Goal: Task Accomplishment & Management: Use online tool/utility

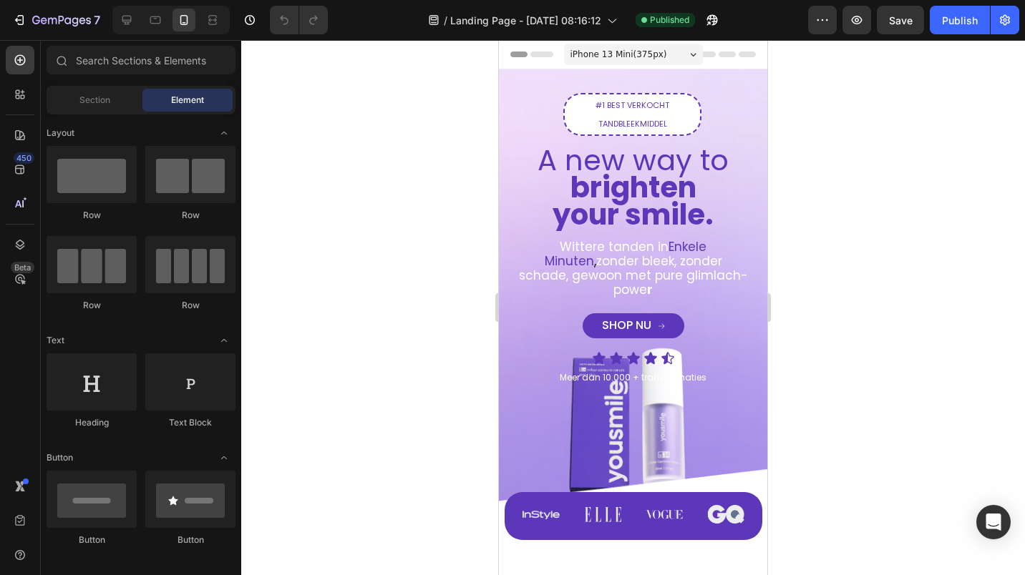
click at [600, 59] on span "iPhone 13 Mini ( 375 px)" at bounding box center [618, 54] width 97 height 14
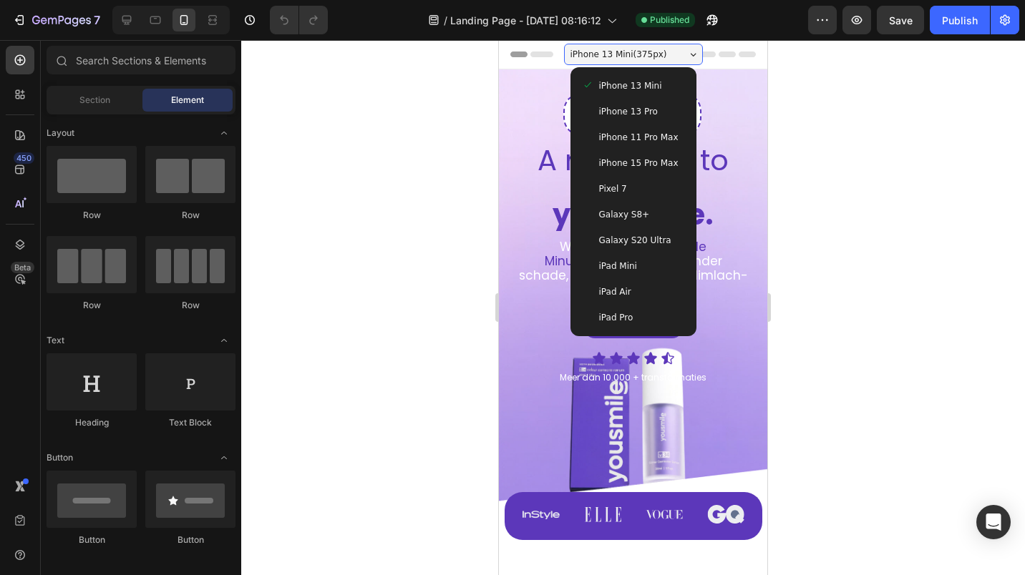
drag, startPoint x: 603, startPoint y: 79, endPoint x: 989, endPoint y: 131, distance: 390.0
click at [603, 79] on span "iPhone 13 Mini" at bounding box center [630, 86] width 63 height 14
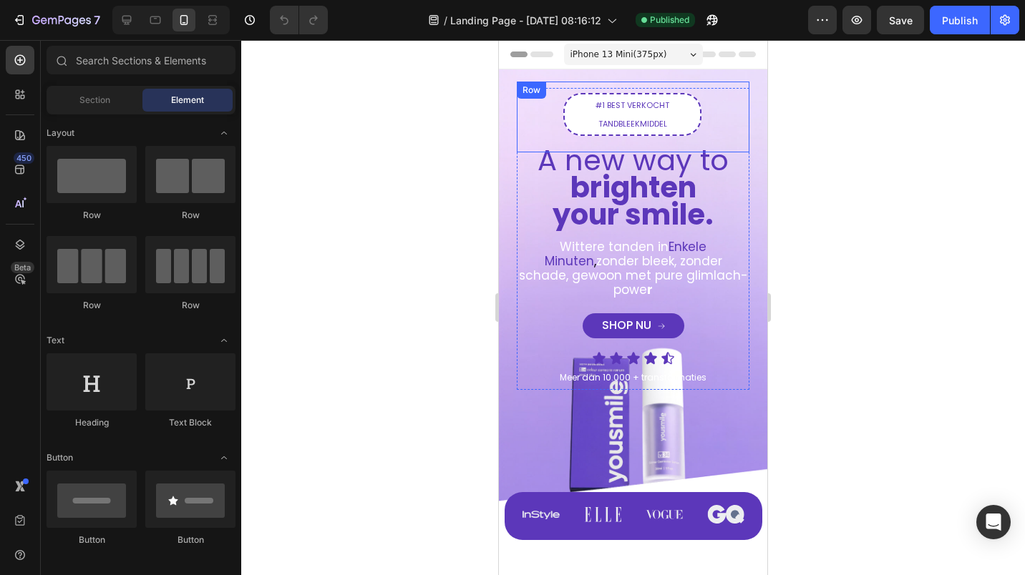
click at [391, 91] on div at bounding box center [633, 307] width 784 height 535
click at [652, 110] on span "#1 BEST VERKOCHT TANDBLEEKMIDDEL" at bounding box center [632, 114] width 74 height 30
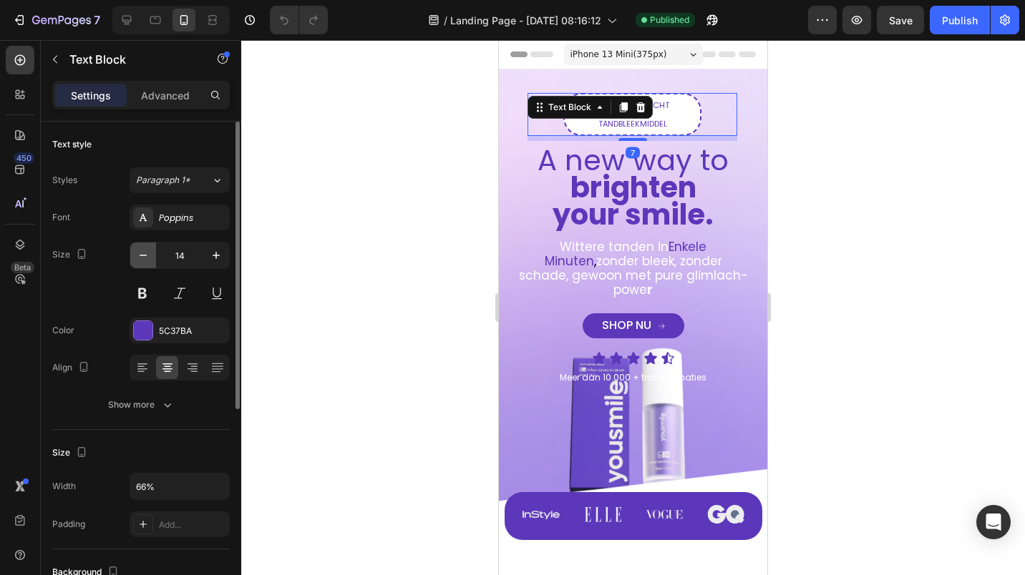
click at [137, 258] on icon "button" at bounding box center [143, 255] width 14 height 14
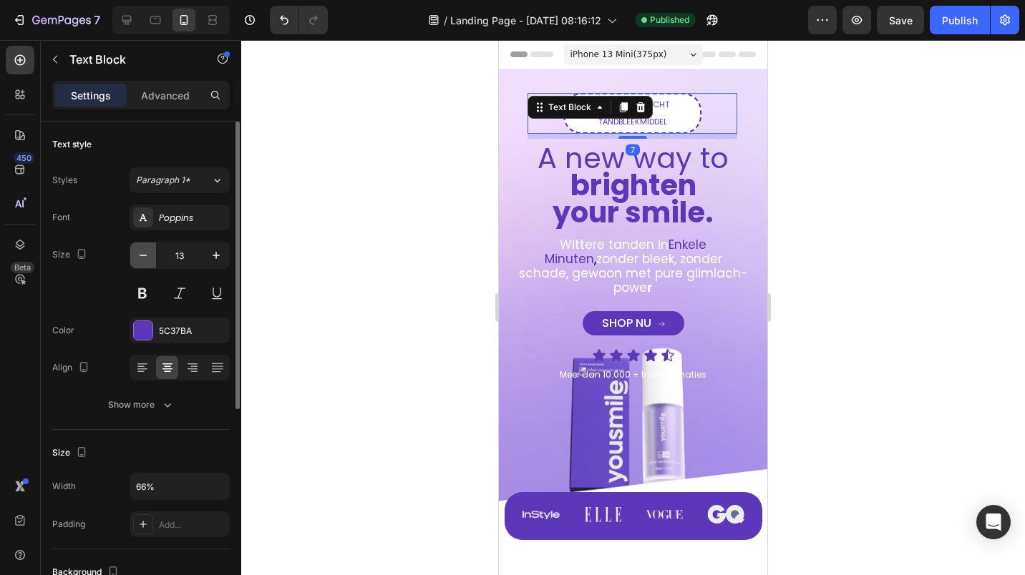
click at [137, 253] on icon "button" at bounding box center [143, 255] width 14 height 14
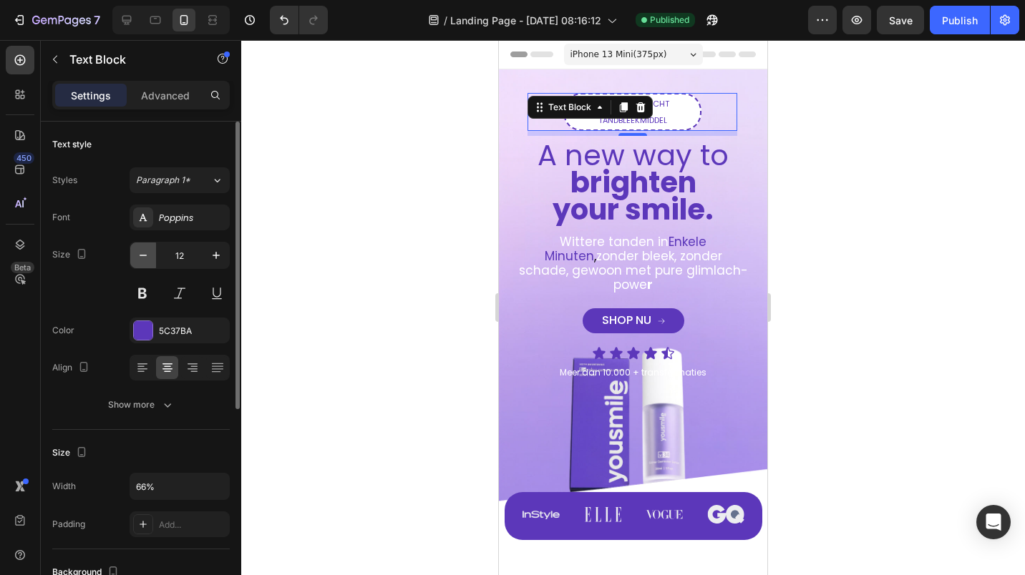
click at [137, 253] on icon "button" at bounding box center [143, 255] width 14 height 14
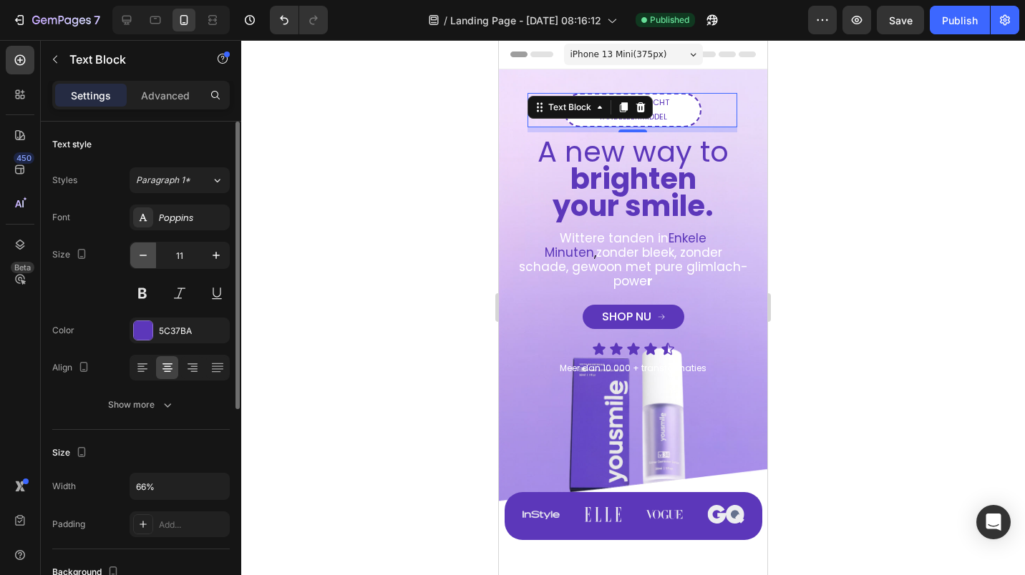
click at [137, 253] on icon "button" at bounding box center [143, 255] width 14 height 14
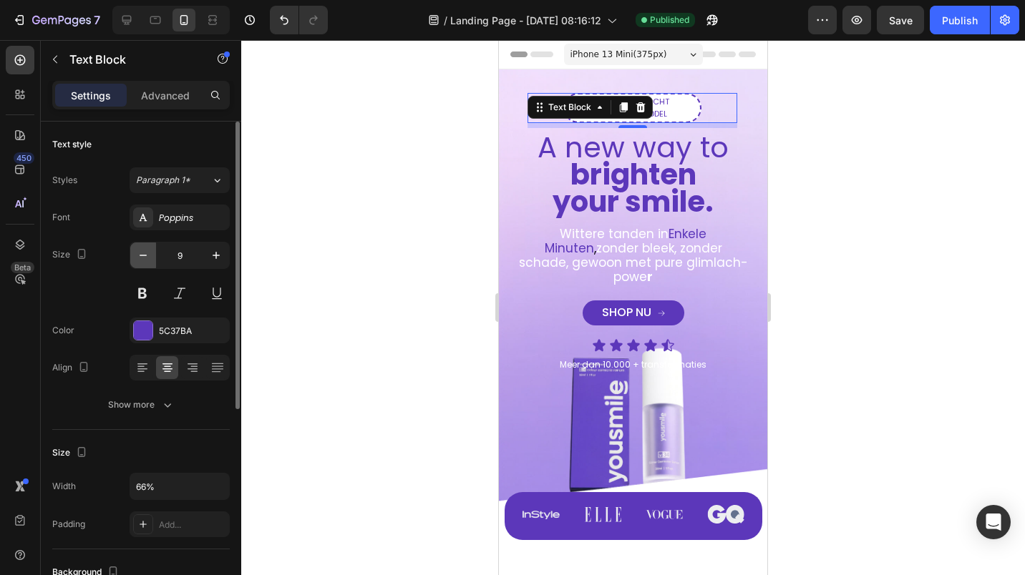
click at [137, 253] on icon "button" at bounding box center [143, 255] width 14 height 14
type input "8"
click at [668, 107] on p "#1 BEST VERKOCHT TANDBLEEKMIDDEL" at bounding box center [632, 108] width 132 height 24
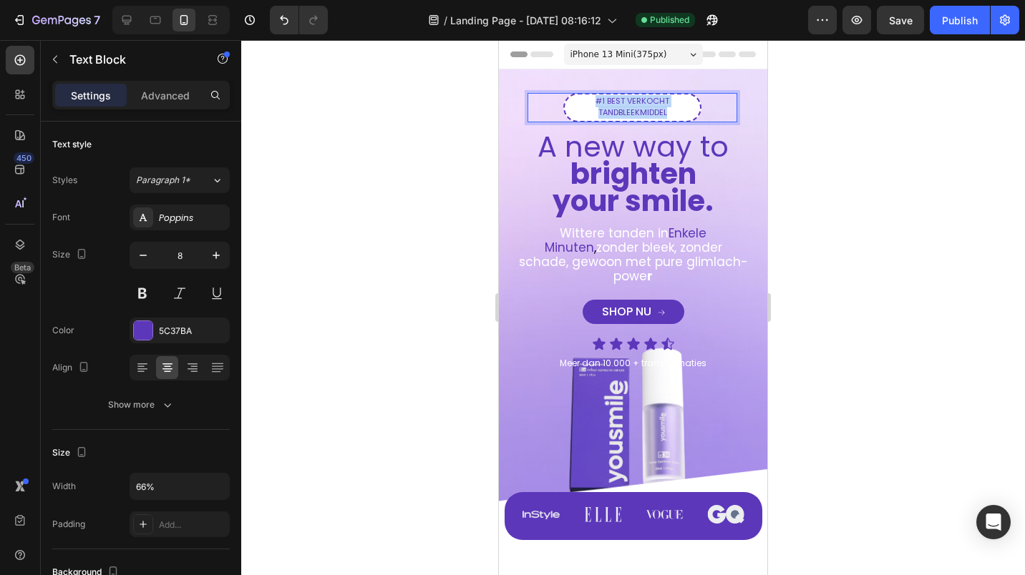
click at [668, 107] on p "#1 BEST VERKOCHT TANDBLEEKMIDDEL" at bounding box center [632, 108] width 132 height 24
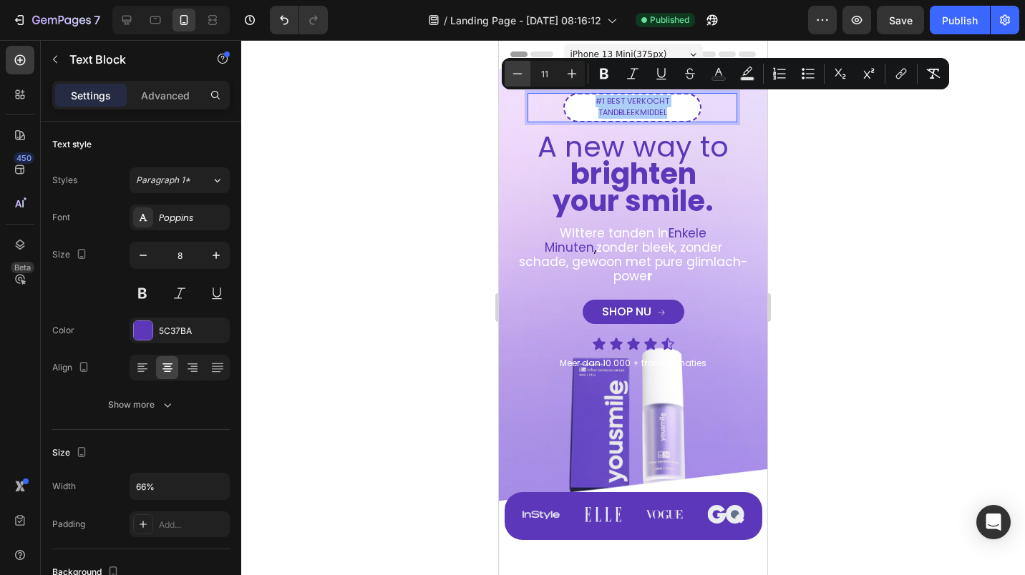
click at [527, 79] on button "Minus" at bounding box center [518, 74] width 26 height 26
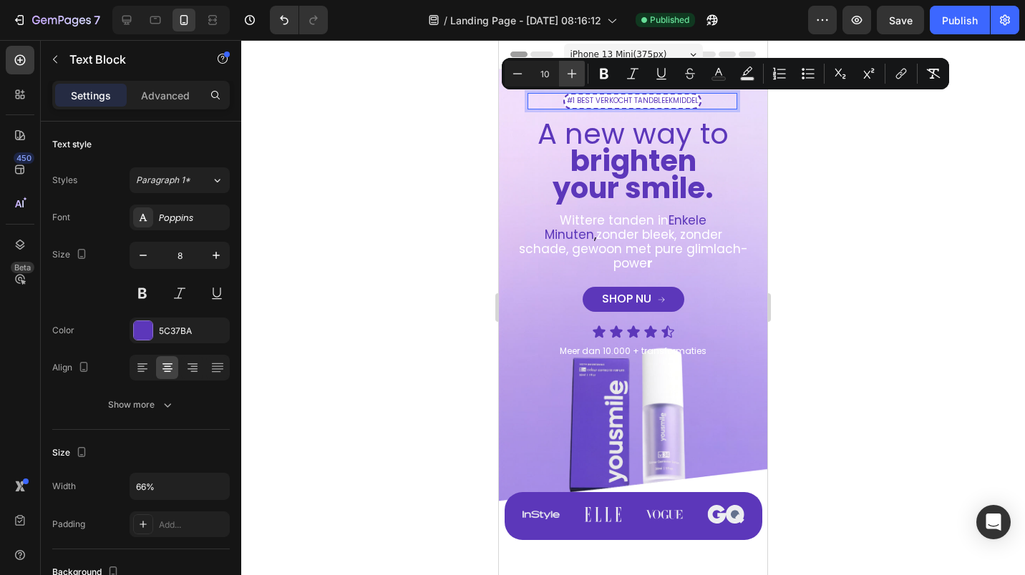
click at [570, 79] on icon "Editor contextual toolbar" at bounding box center [572, 74] width 14 height 14
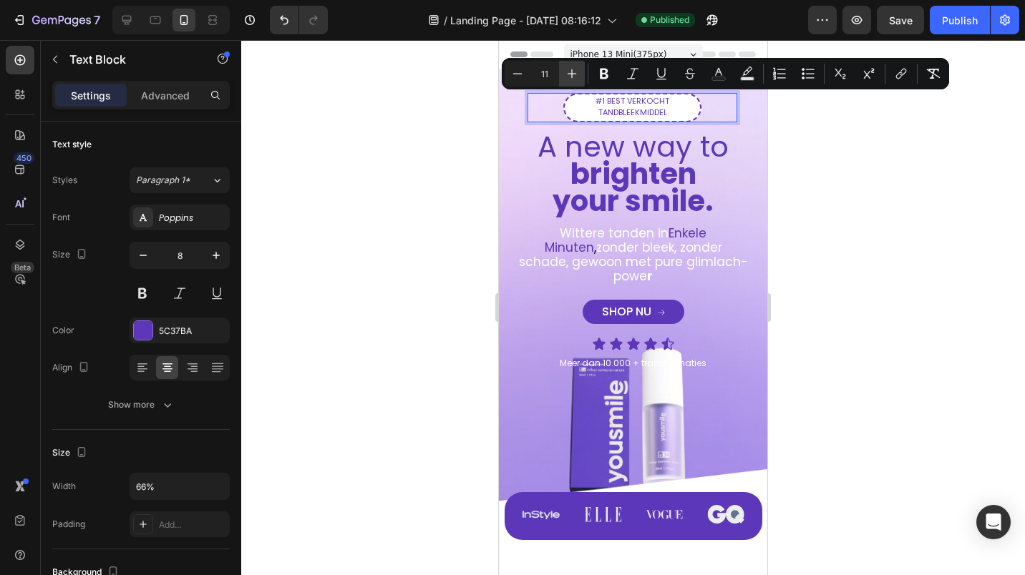
click at [570, 79] on icon "Editor contextual toolbar" at bounding box center [572, 74] width 14 height 14
type input "12"
click at [443, 158] on div at bounding box center [633, 307] width 784 height 535
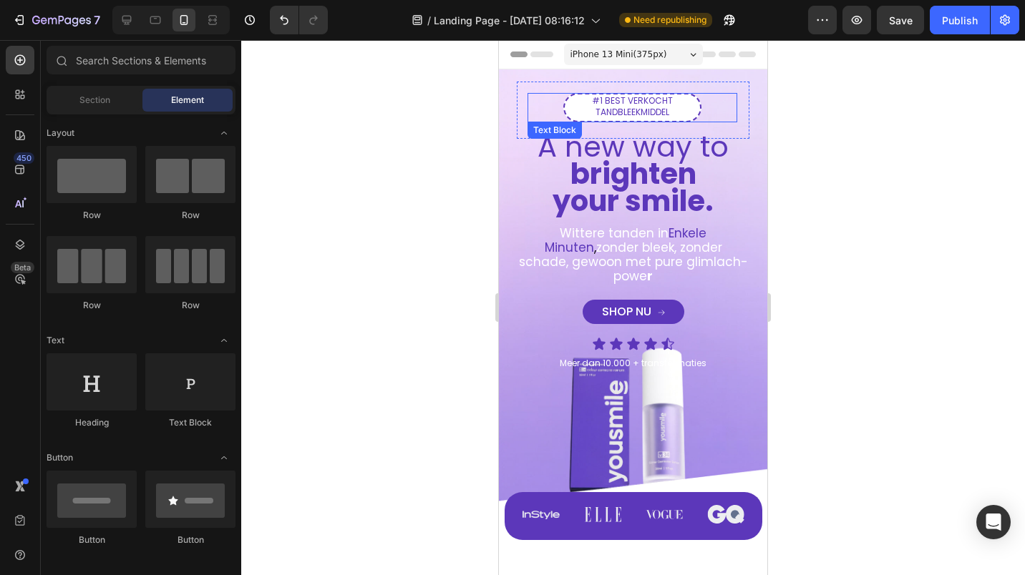
click at [608, 106] on span "#1 BEST VERKOCHT TANDBLEEKMIDDEL" at bounding box center [632, 106] width 81 height 24
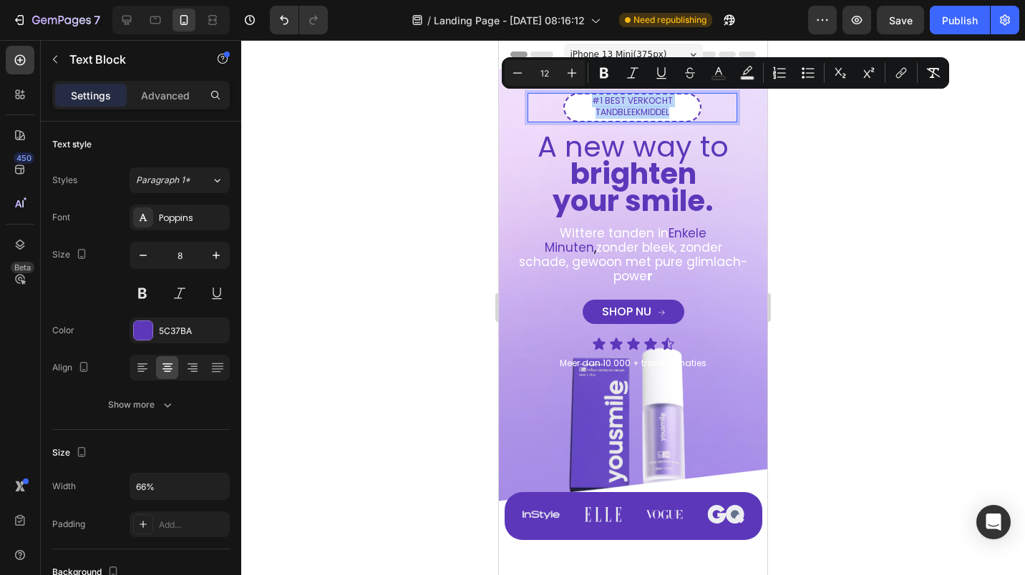
click at [617, 102] on span "#1 BEST VERKOCHT TANDBLEEKMIDDEL" at bounding box center [632, 106] width 81 height 24
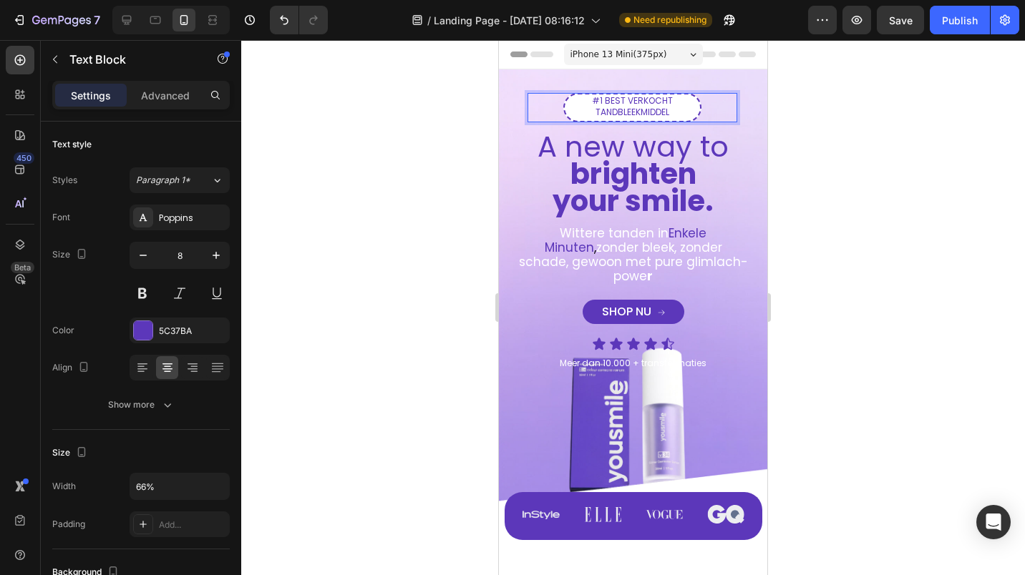
click at [621, 99] on span "#1 BEST VERKOCHT TANDBLEEKMIDDEL" at bounding box center [632, 106] width 81 height 24
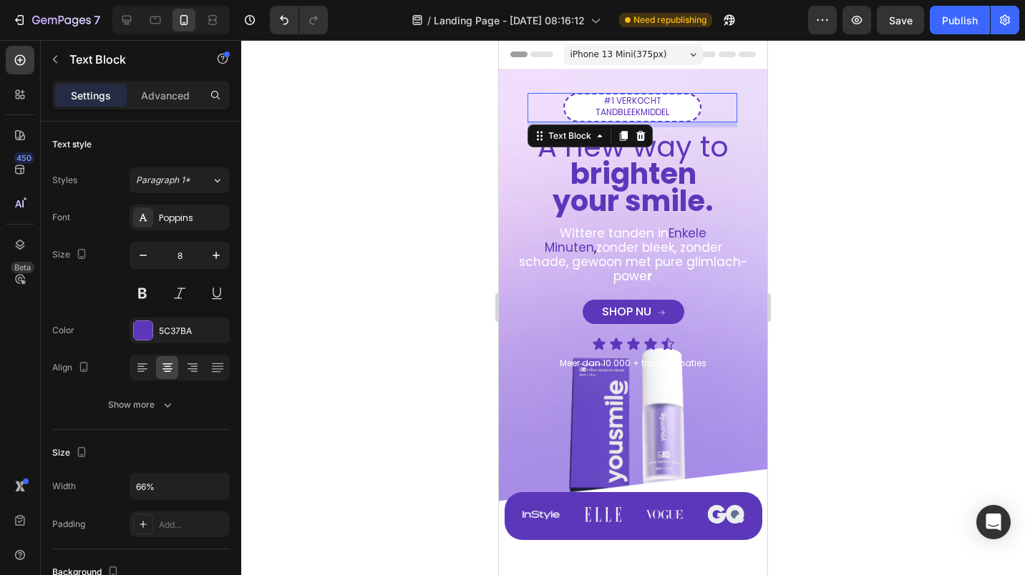
click at [486, 140] on div at bounding box center [633, 307] width 784 height 535
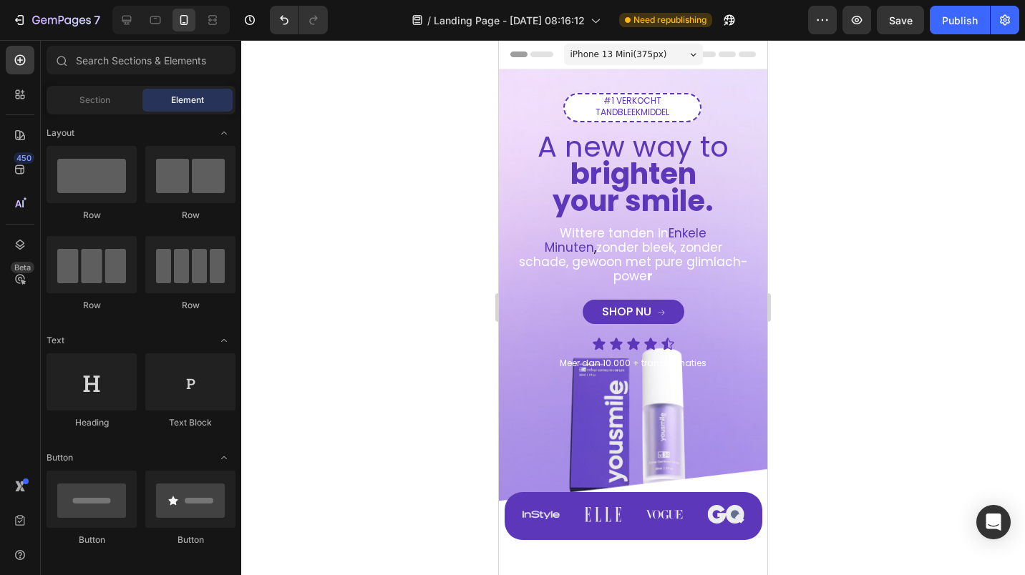
click at [381, 256] on div at bounding box center [633, 307] width 784 height 535
click at [618, 52] on span "iPhone 13 Mini ( 375 px)" at bounding box center [618, 54] width 97 height 14
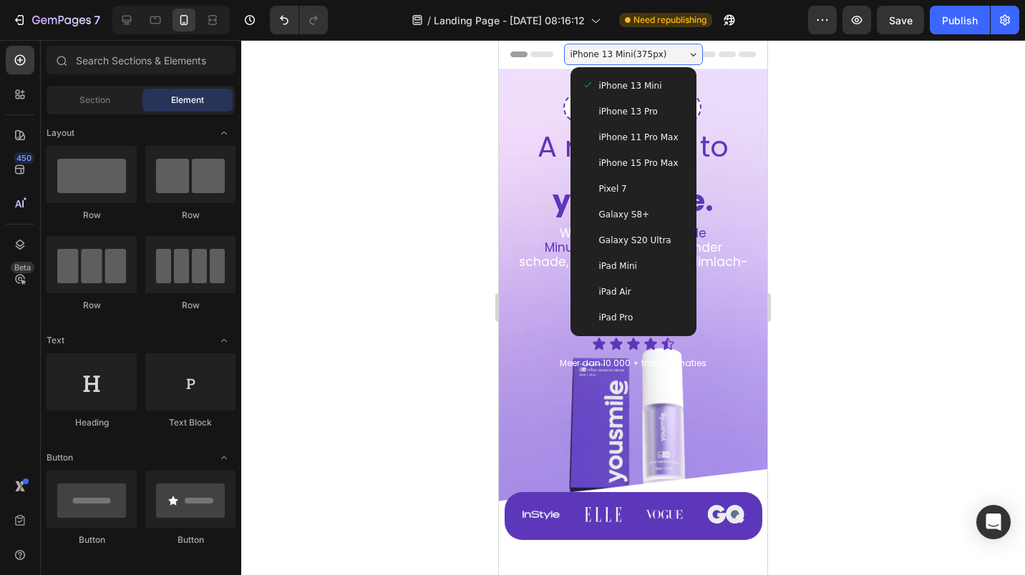
click at [607, 154] on div "iPhone 15 Pro Max" at bounding box center [633, 163] width 115 height 26
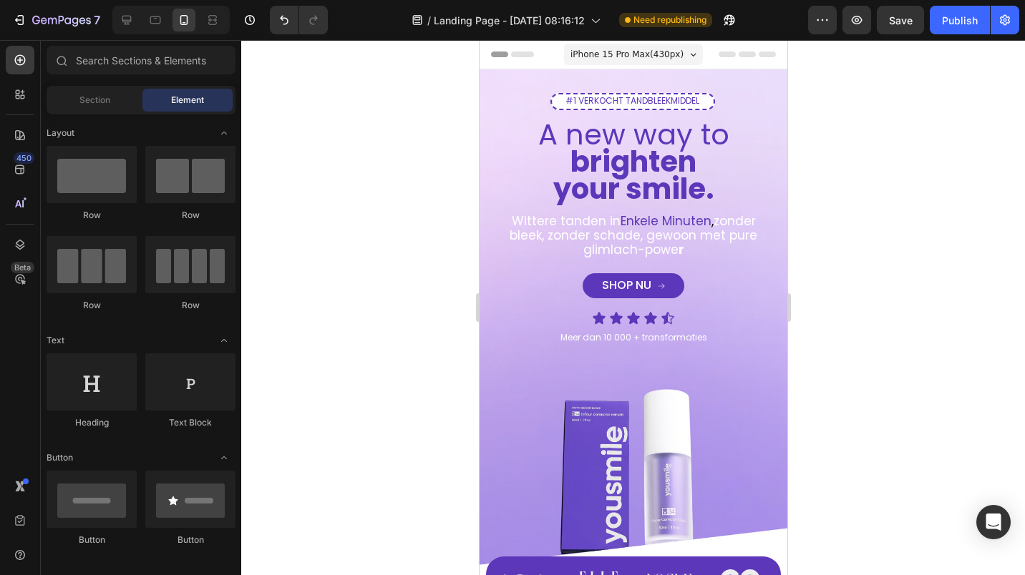
click at [373, 157] on div at bounding box center [633, 307] width 784 height 535
click at [365, 173] on div at bounding box center [633, 307] width 784 height 535
click at [213, 21] on icon at bounding box center [210, 20] width 4 height 4
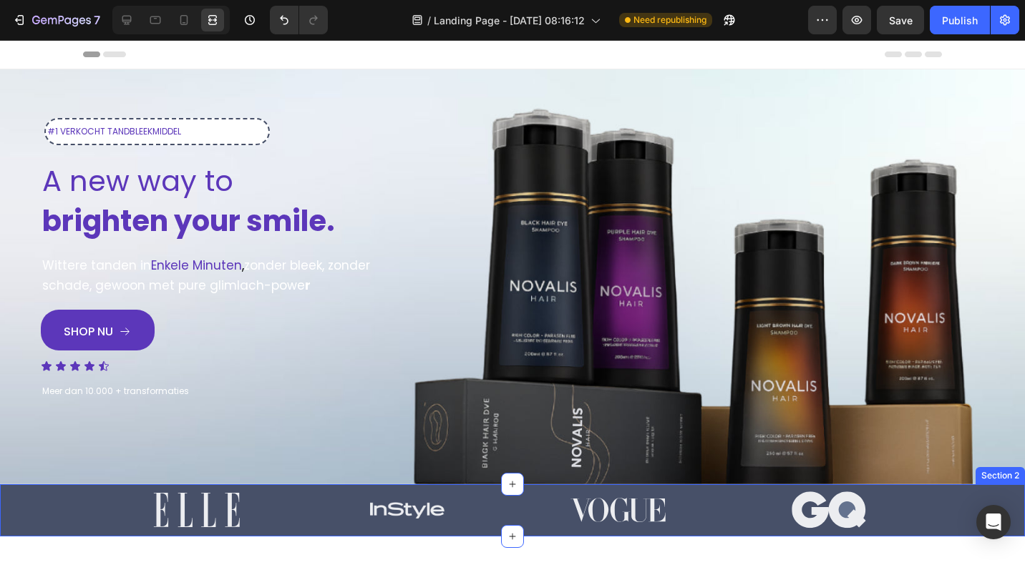
click at [63, 492] on div "Image Image Image Image Row" at bounding box center [512, 511] width 989 height 39
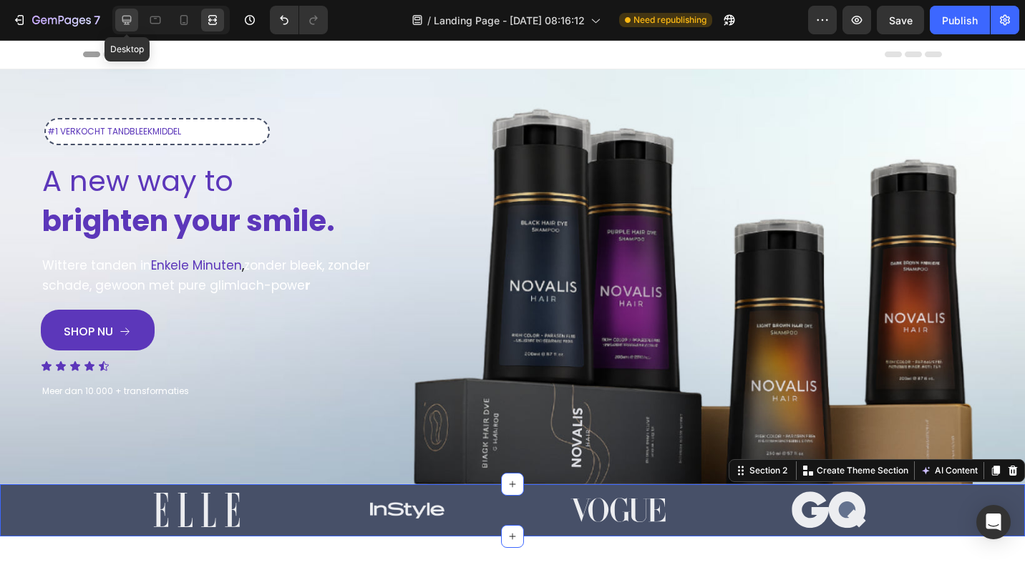
click at [129, 19] on icon at bounding box center [127, 20] width 14 height 14
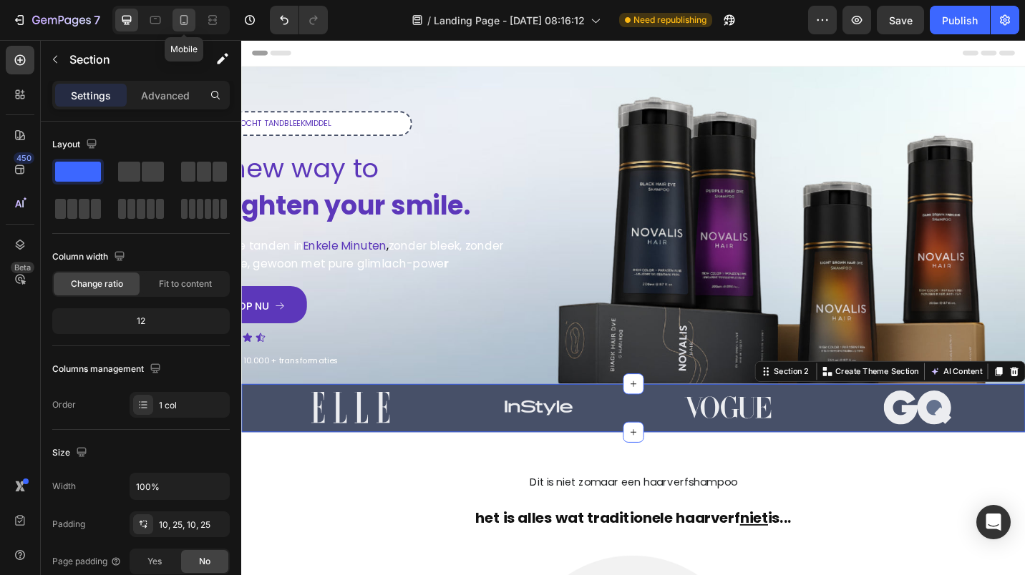
click at [185, 11] on div at bounding box center [183, 20] width 23 height 23
type input "96%"
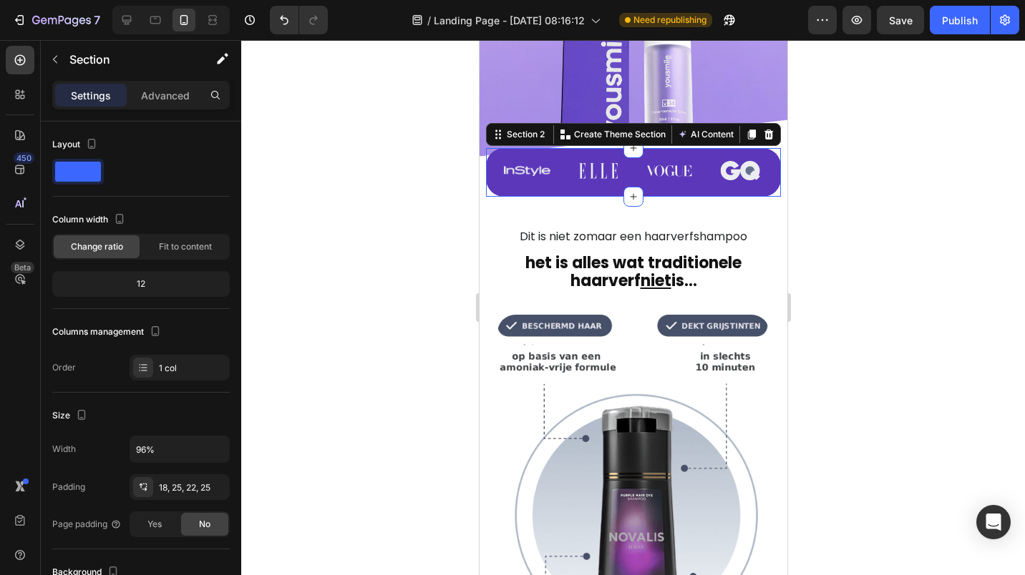
scroll to position [449, 0]
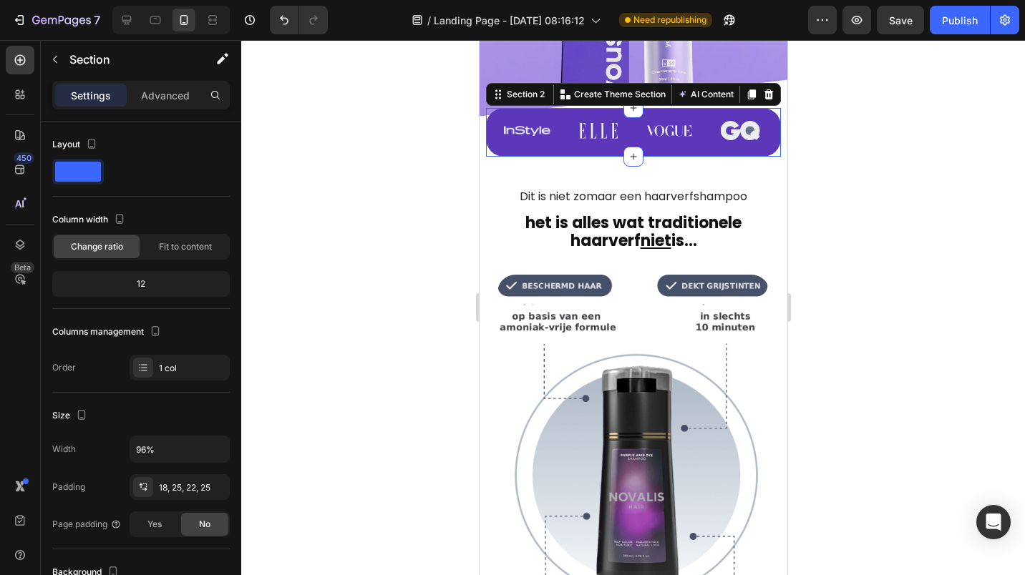
click at [403, 168] on div at bounding box center [633, 307] width 784 height 535
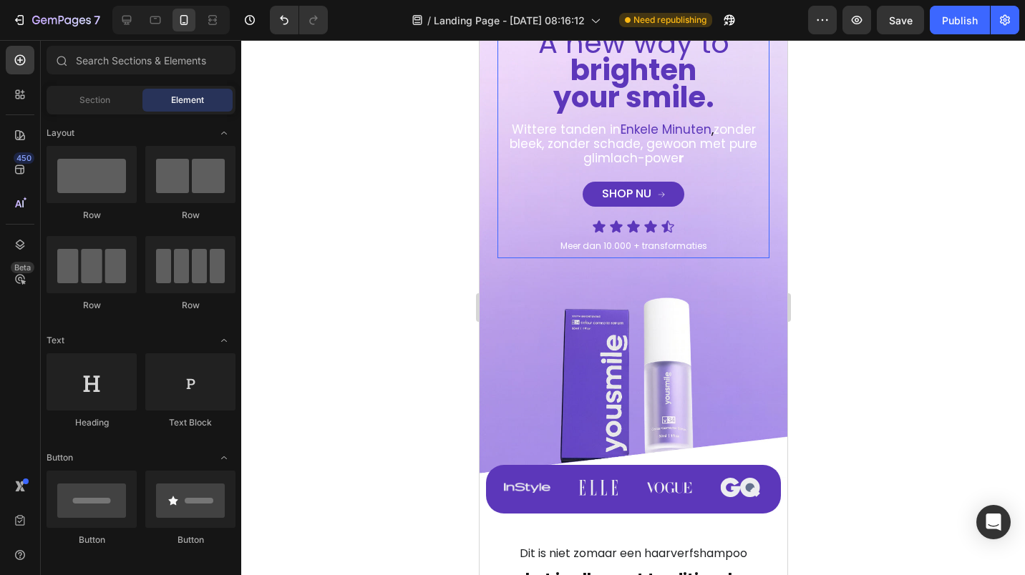
scroll to position [0, 0]
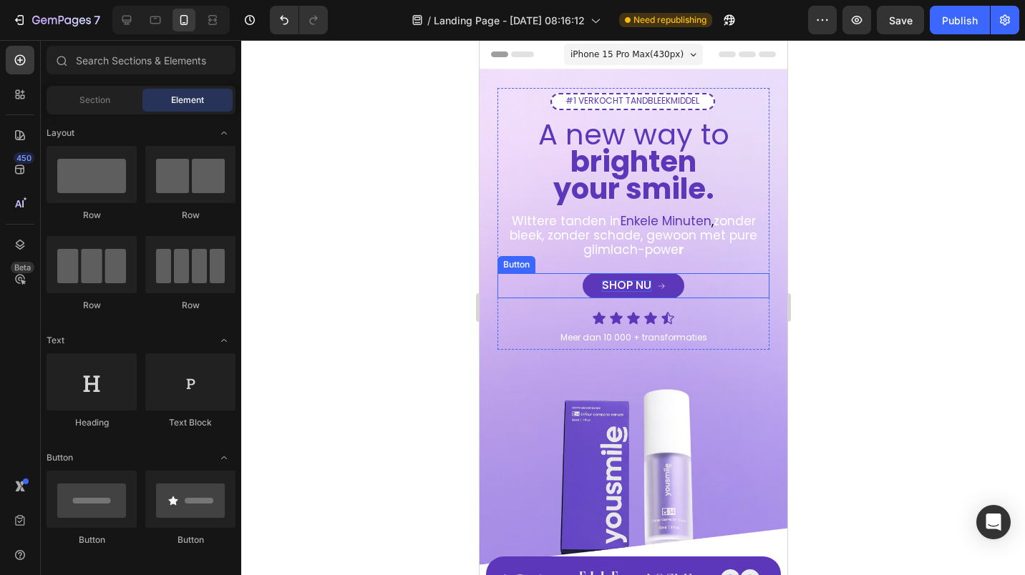
click at [634, 288] on span "SHOP NU" at bounding box center [625, 285] width 49 height 16
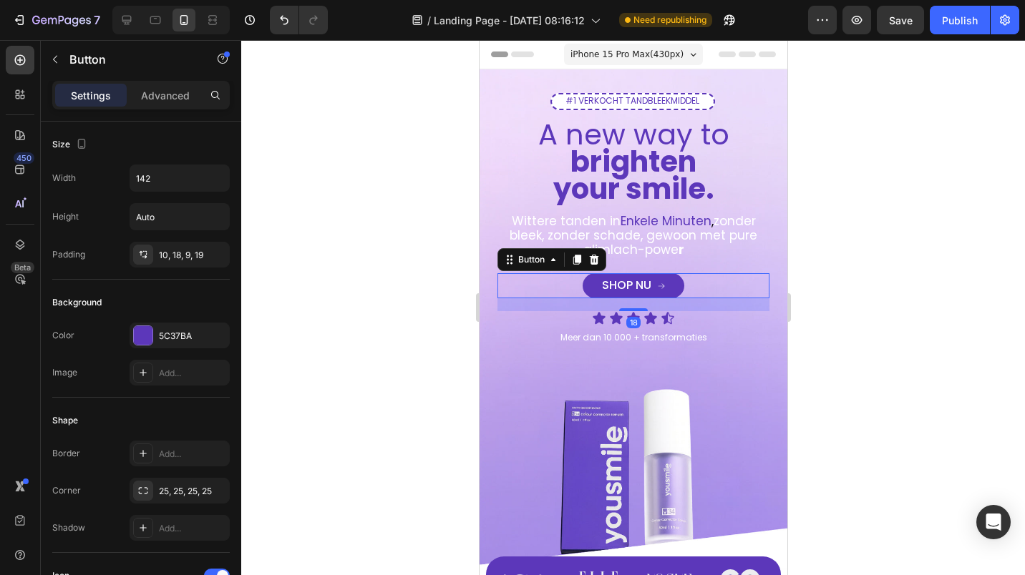
click at [445, 231] on div at bounding box center [633, 307] width 784 height 535
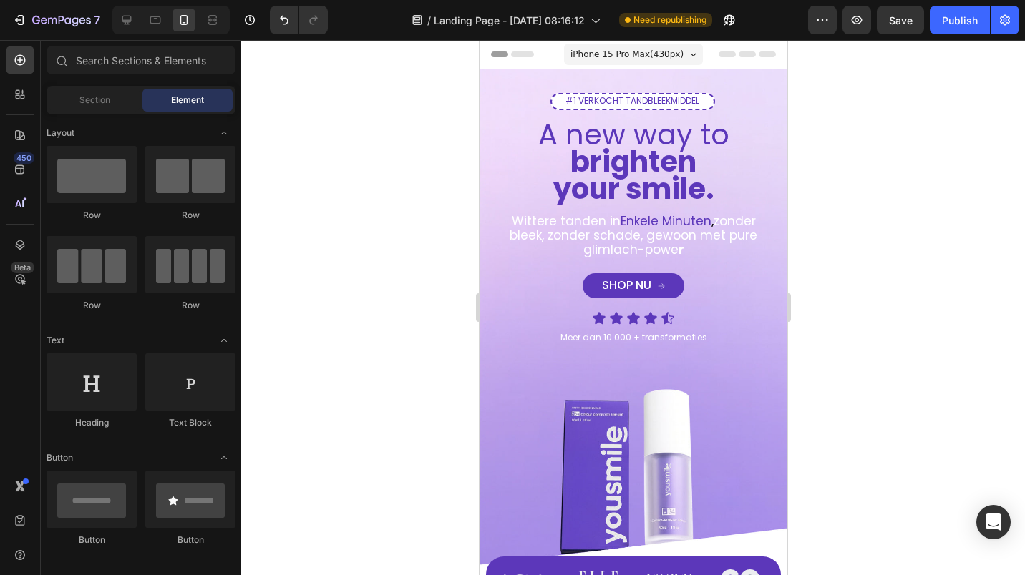
drag, startPoint x: 421, startPoint y: 205, endPoint x: 428, endPoint y: 204, distance: 7.3
click at [423, 205] on div at bounding box center [633, 307] width 784 height 535
